Goal: Find specific page/section: Find specific page/section

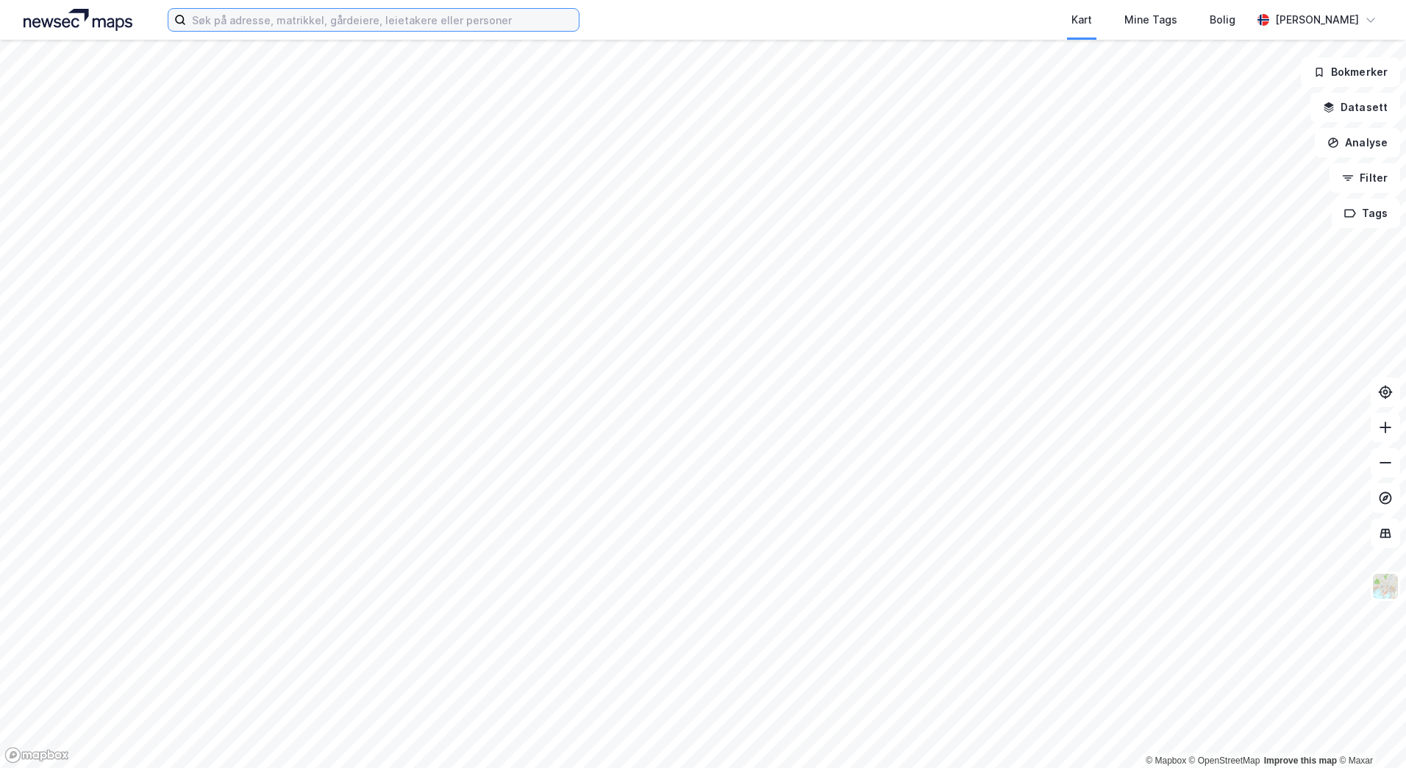
click at [405, 22] on input at bounding box center [382, 20] width 393 height 22
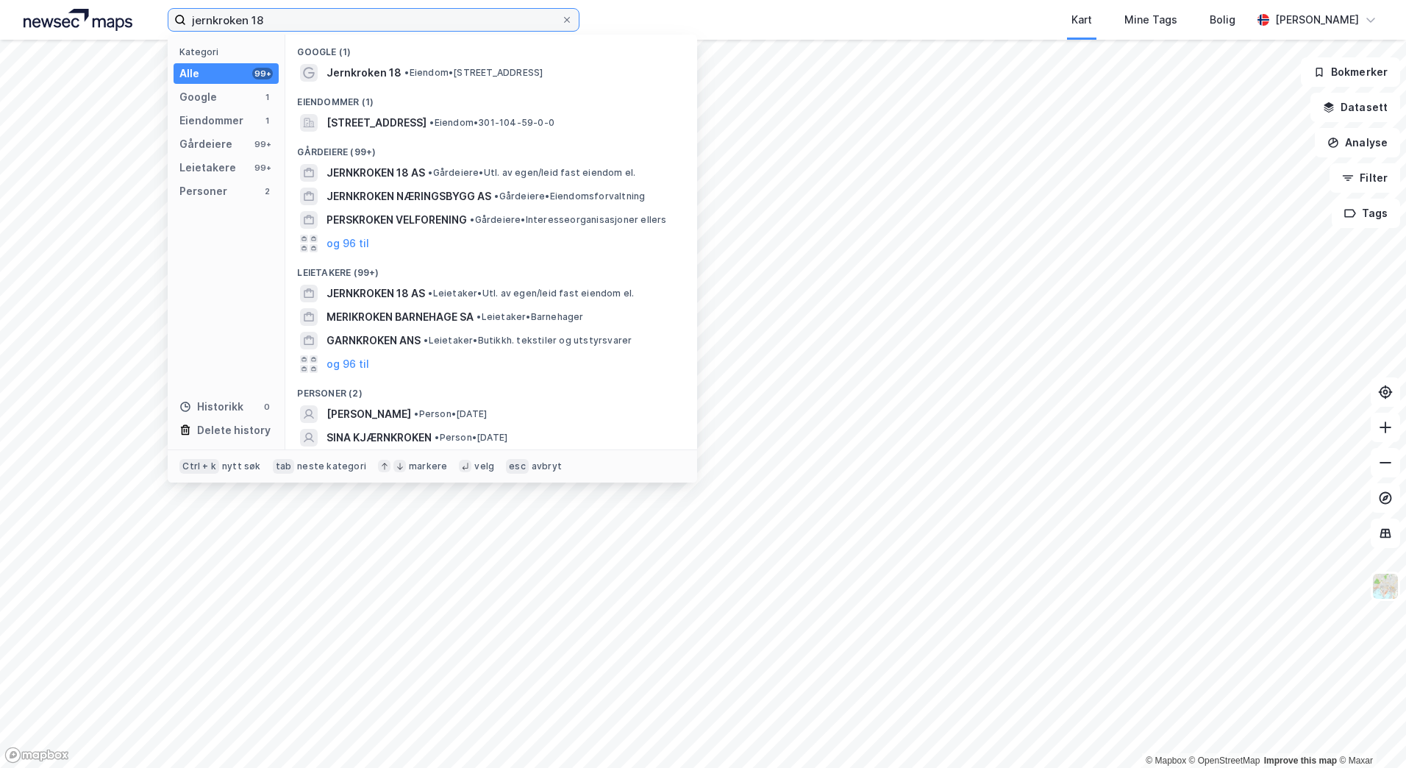
type input "jernkroken 18"
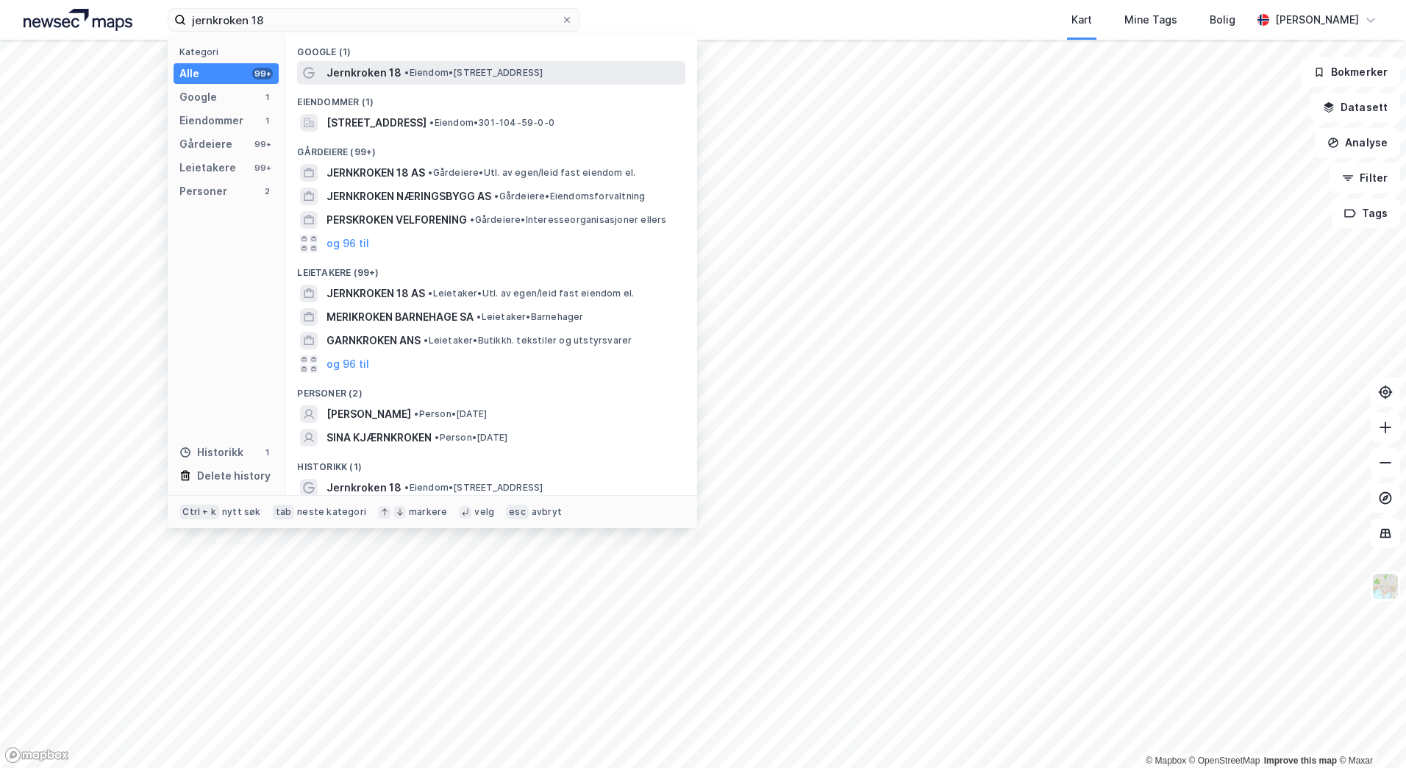
click at [423, 67] on span "• Eiendom • [STREET_ADDRESS]" at bounding box center [473, 73] width 138 height 12
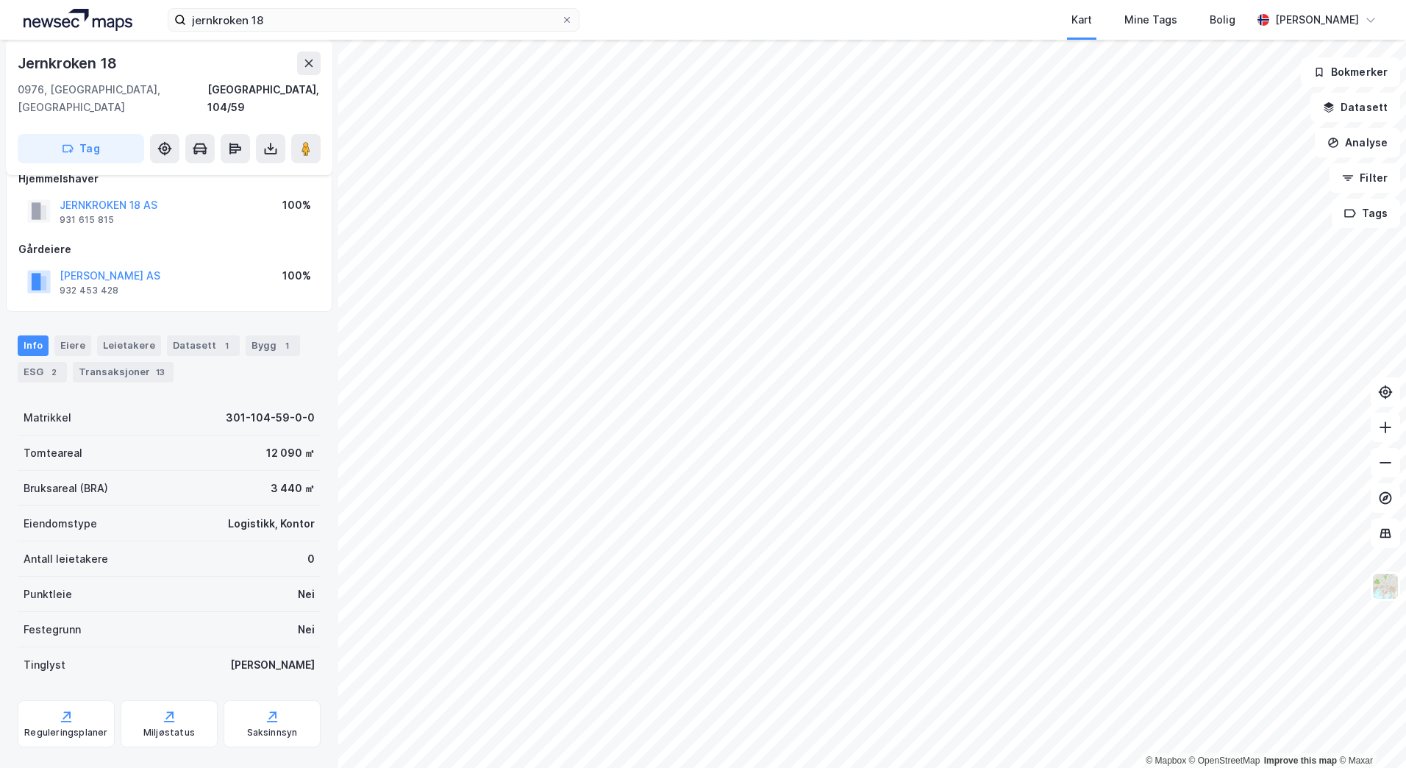
scroll to position [33, 0]
